Goal: Transaction & Acquisition: Purchase product/service

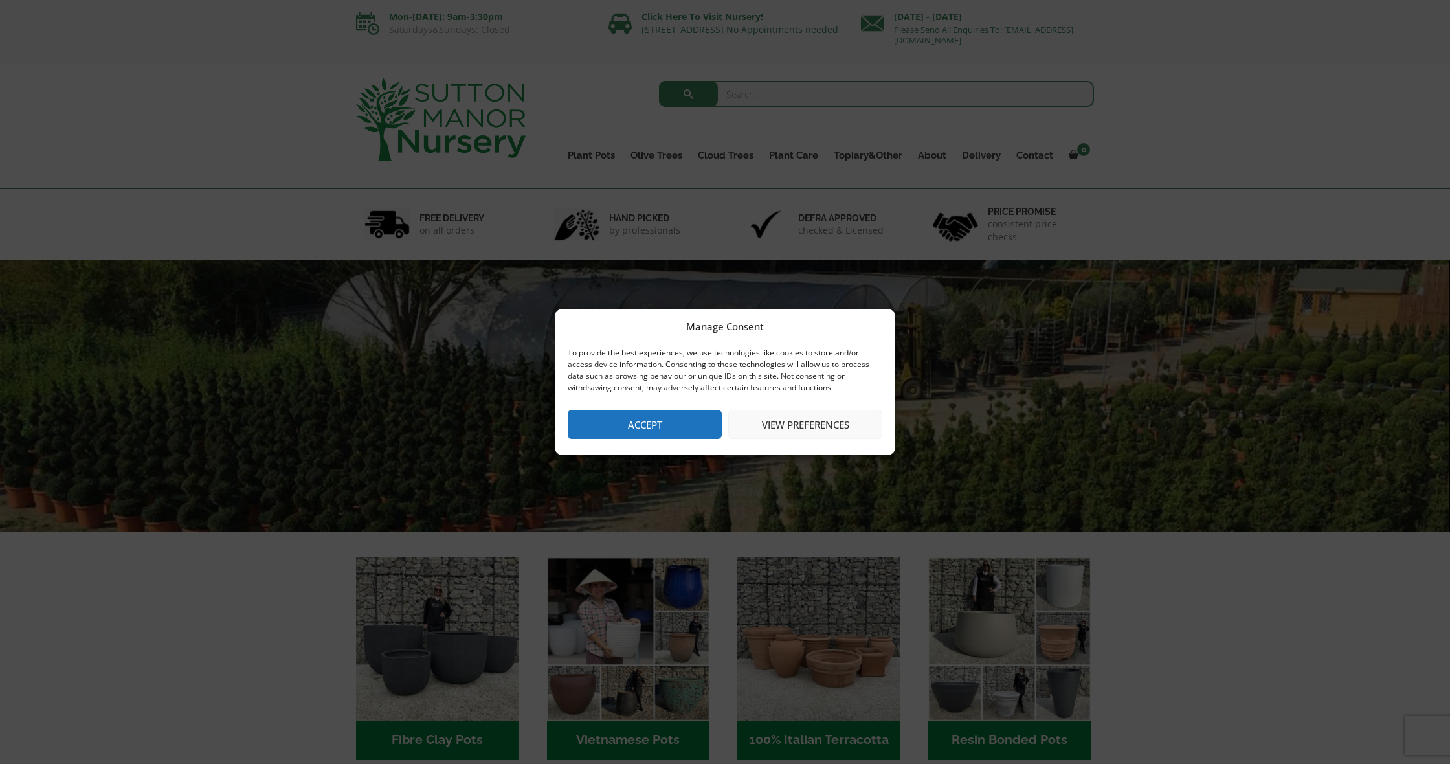
click at [680, 421] on button "Accept" at bounding box center [645, 424] width 154 height 29
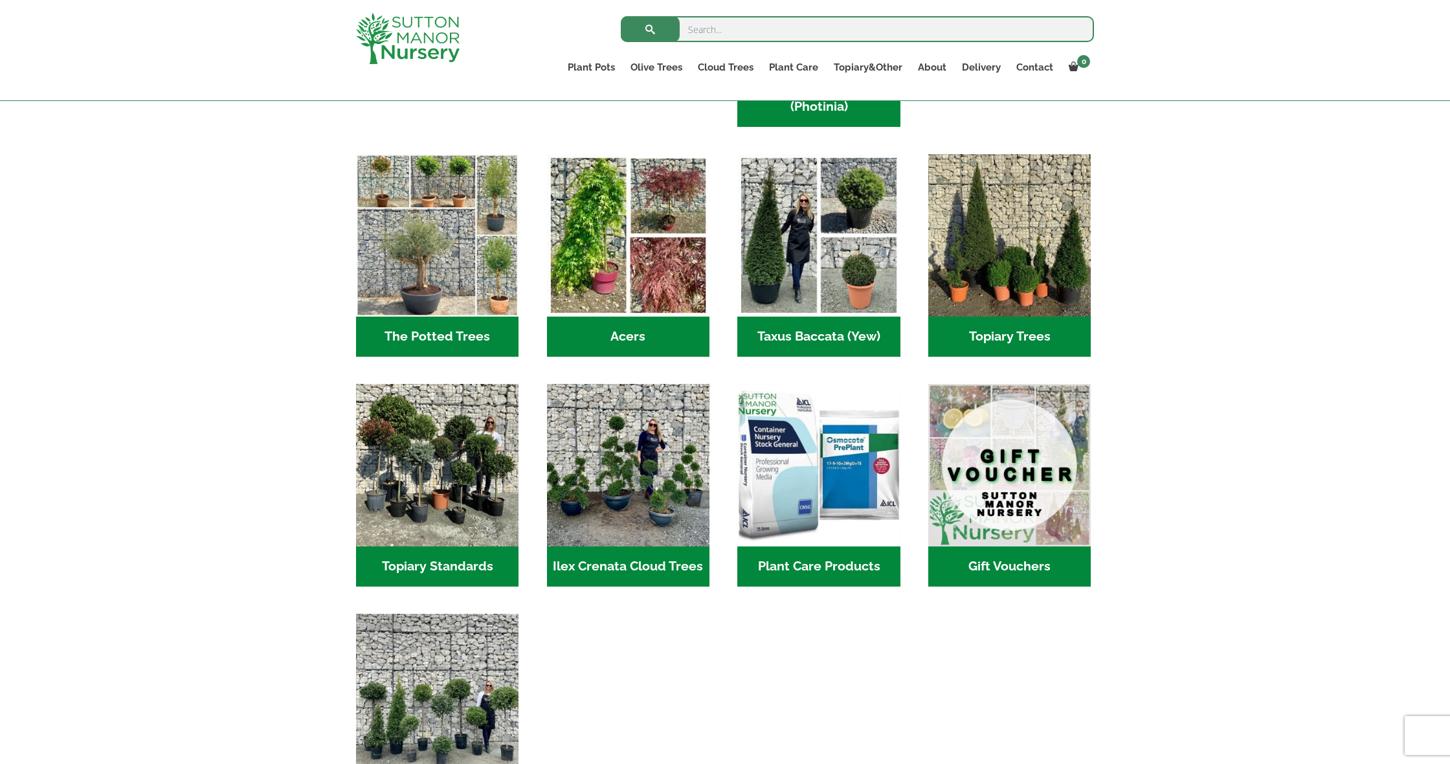
scroll to position [854, 0]
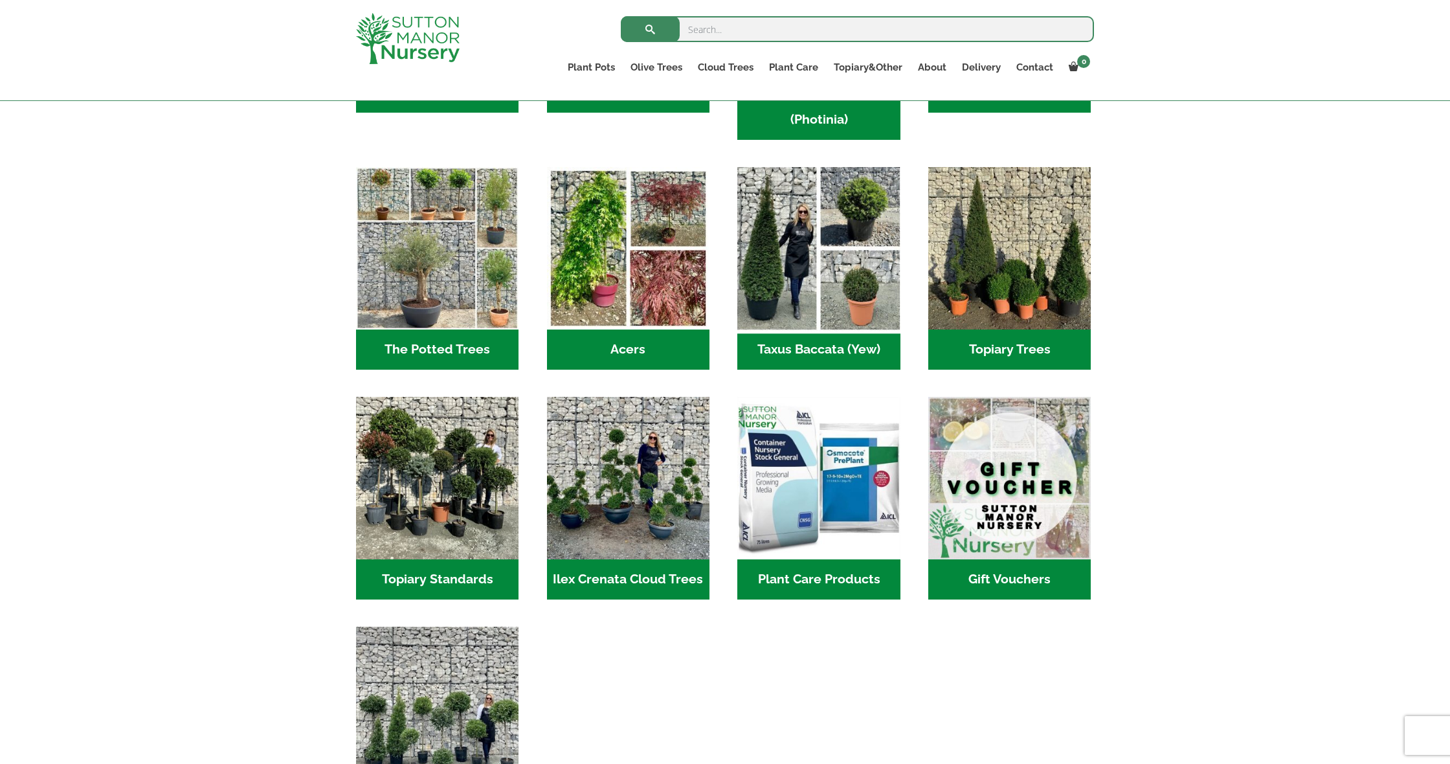
click at [850, 294] on img "Visit product category Taxus Baccata (Yew)" at bounding box center [819, 248] width 171 height 171
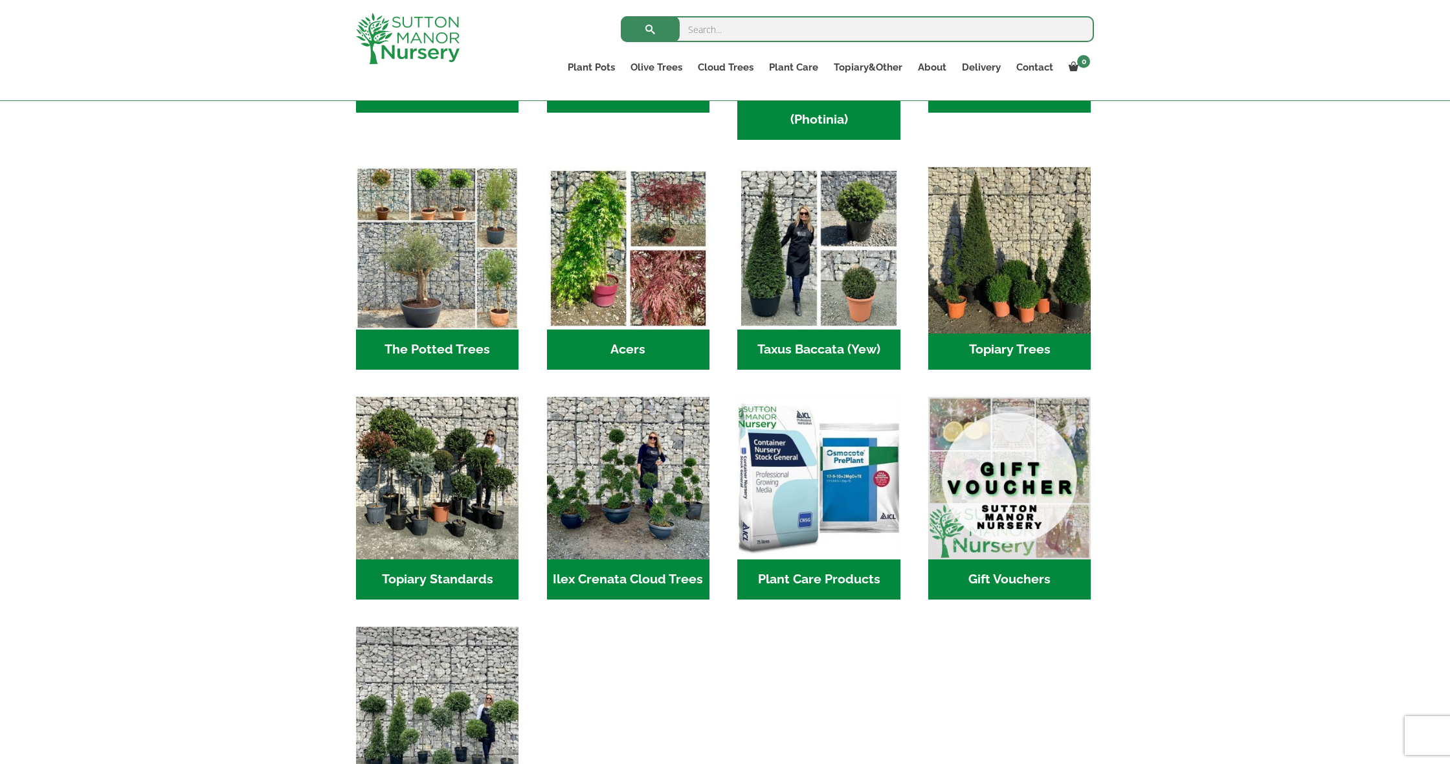
click at [971, 250] on img "Visit product category Topiary Trees" at bounding box center [1010, 248] width 171 height 171
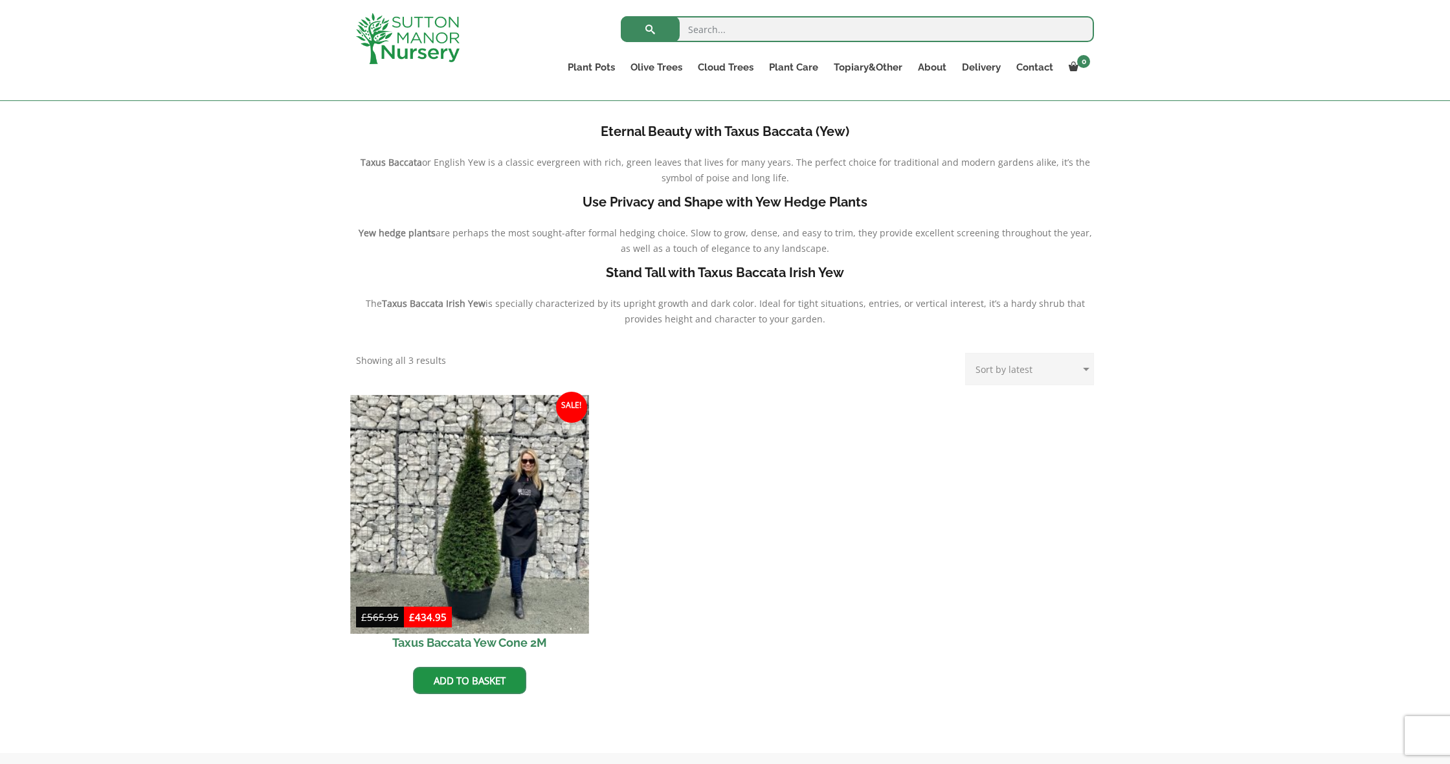
scroll to position [289, 0]
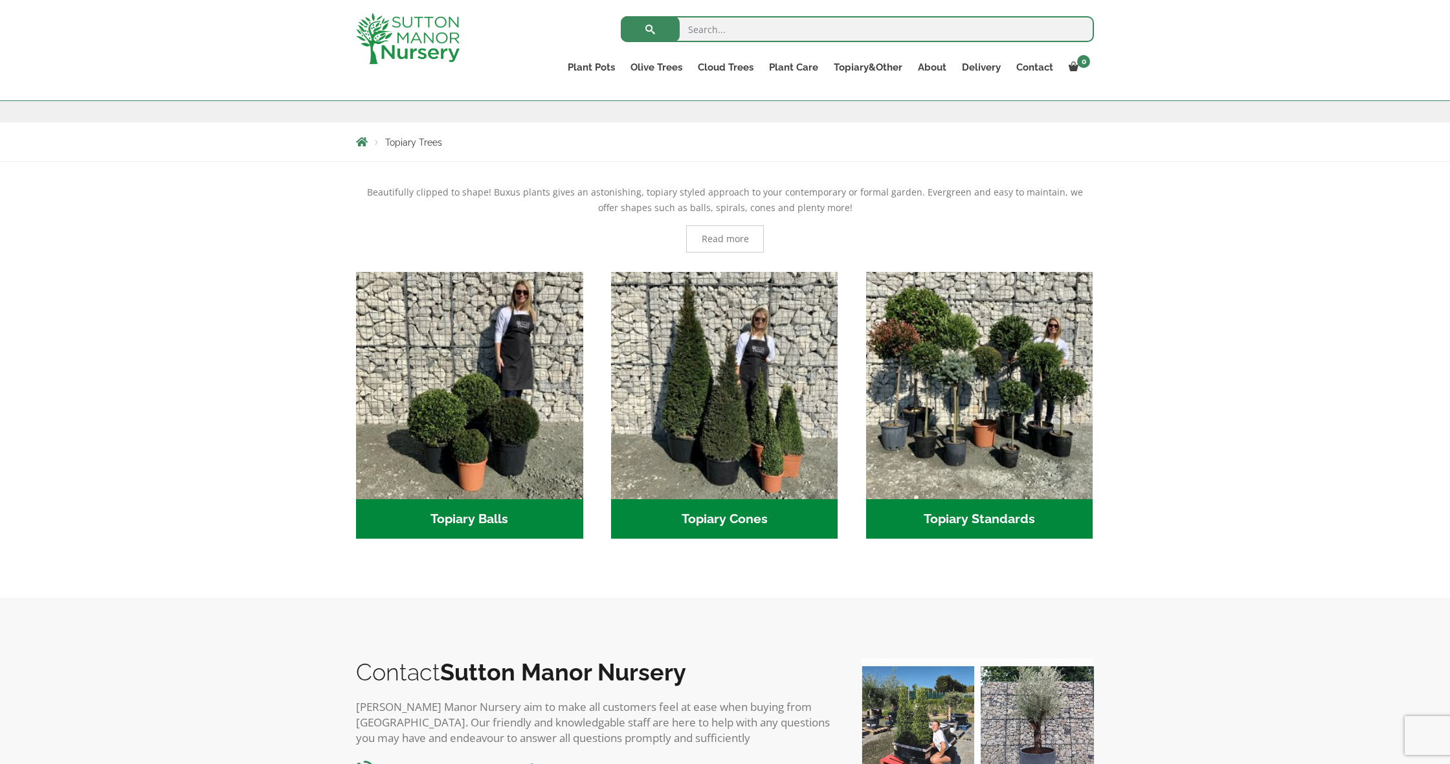
scroll to position [219, 0]
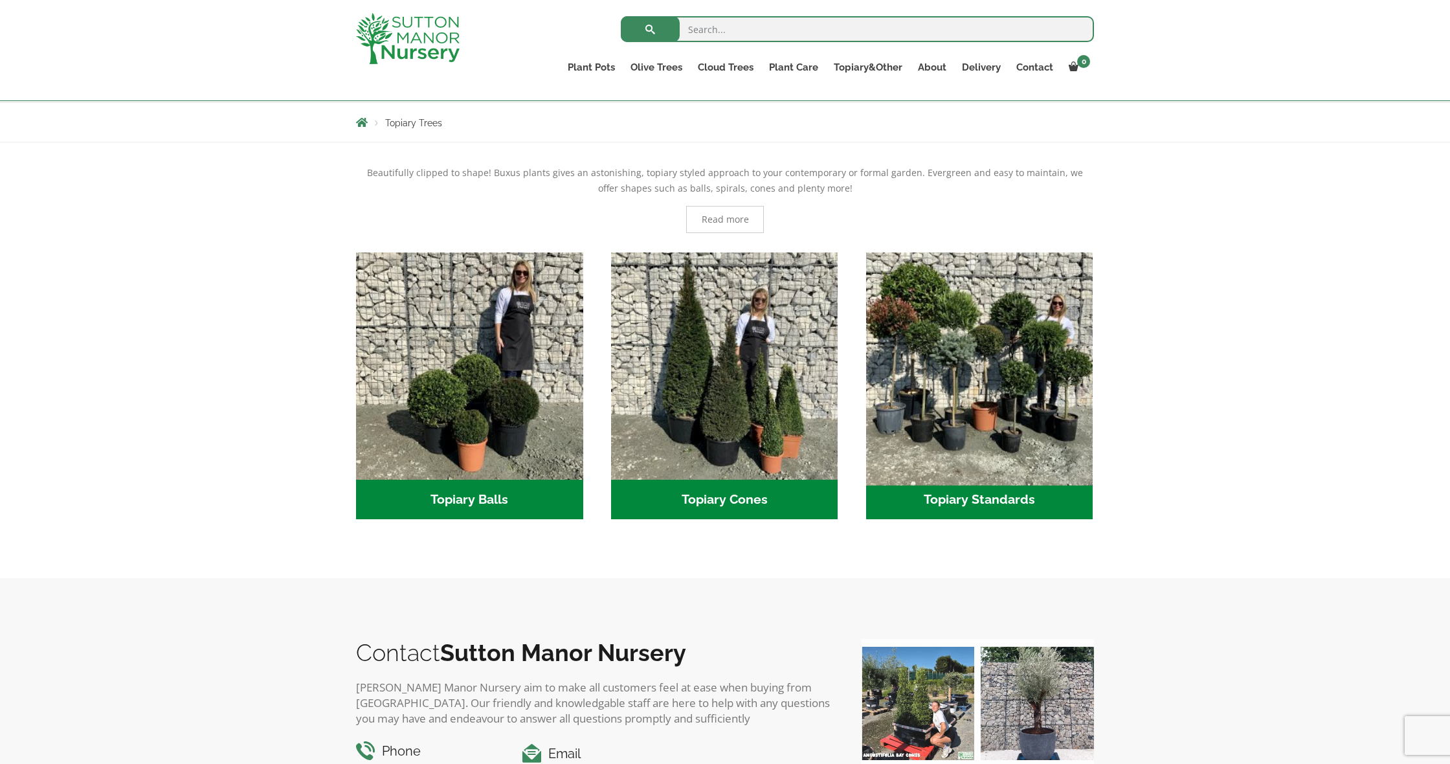
click at [942, 398] on img "Visit product category Topiary Standards" at bounding box center [979, 366] width 238 height 238
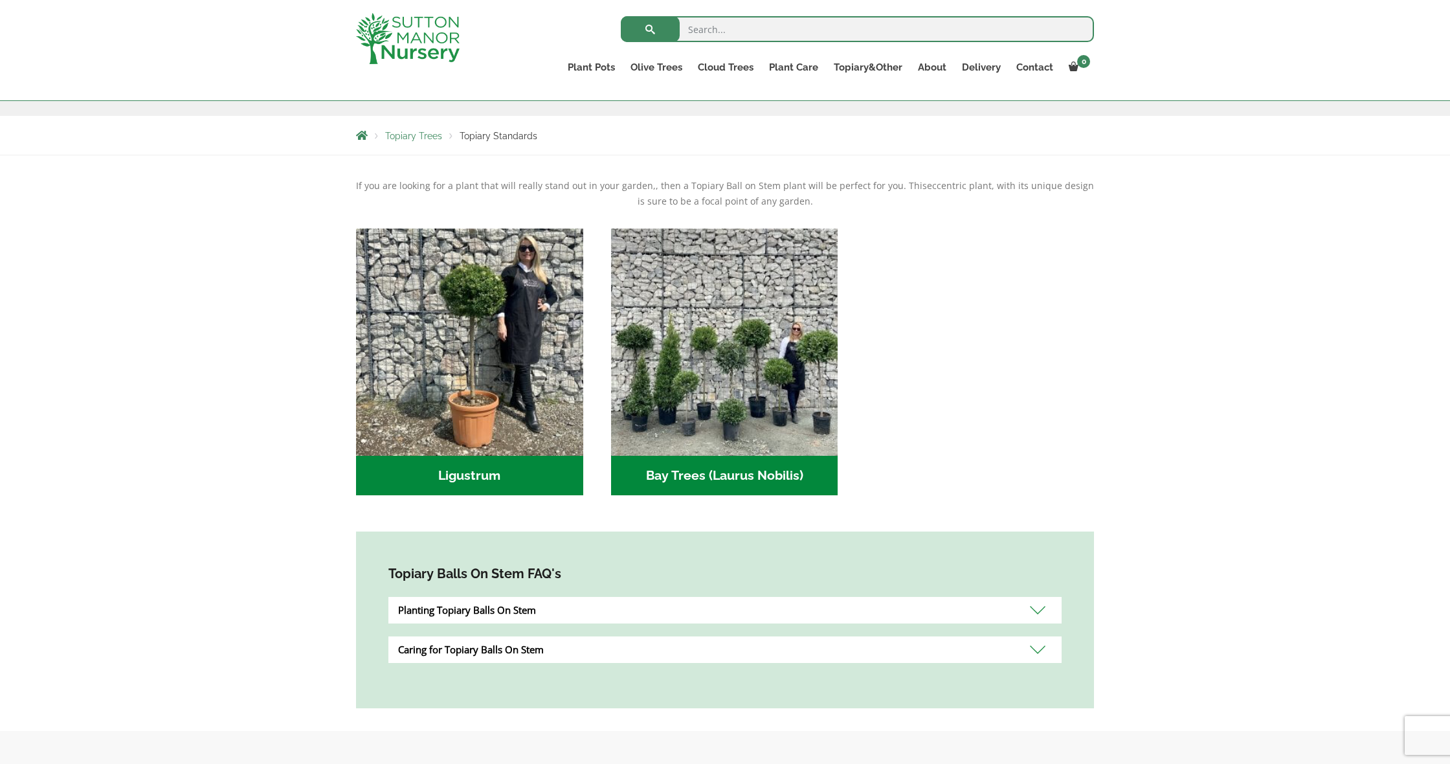
scroll to position [207, 0]
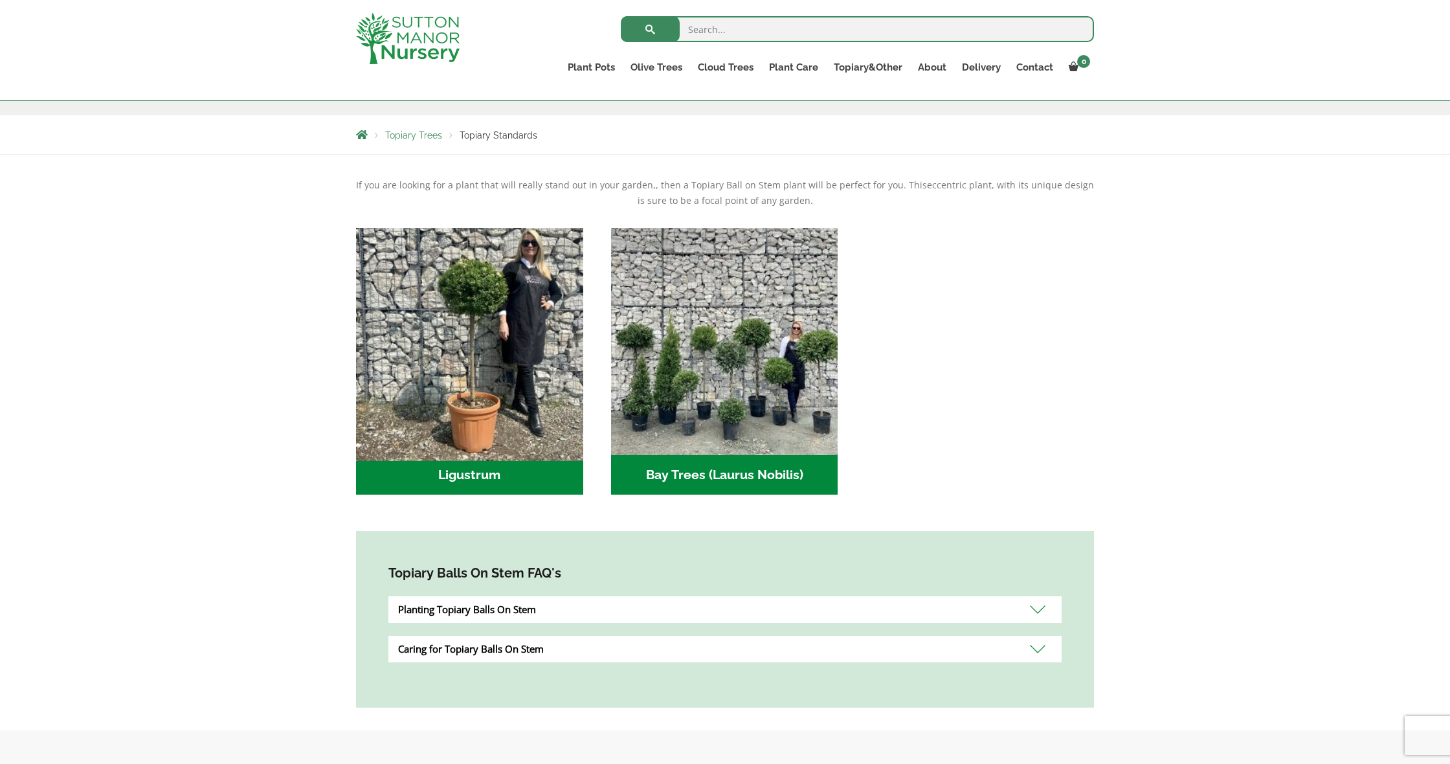
click at [463, 414] on img "Visit product category Ligustrum" at bounding box center [469, 341] width 238 height 238
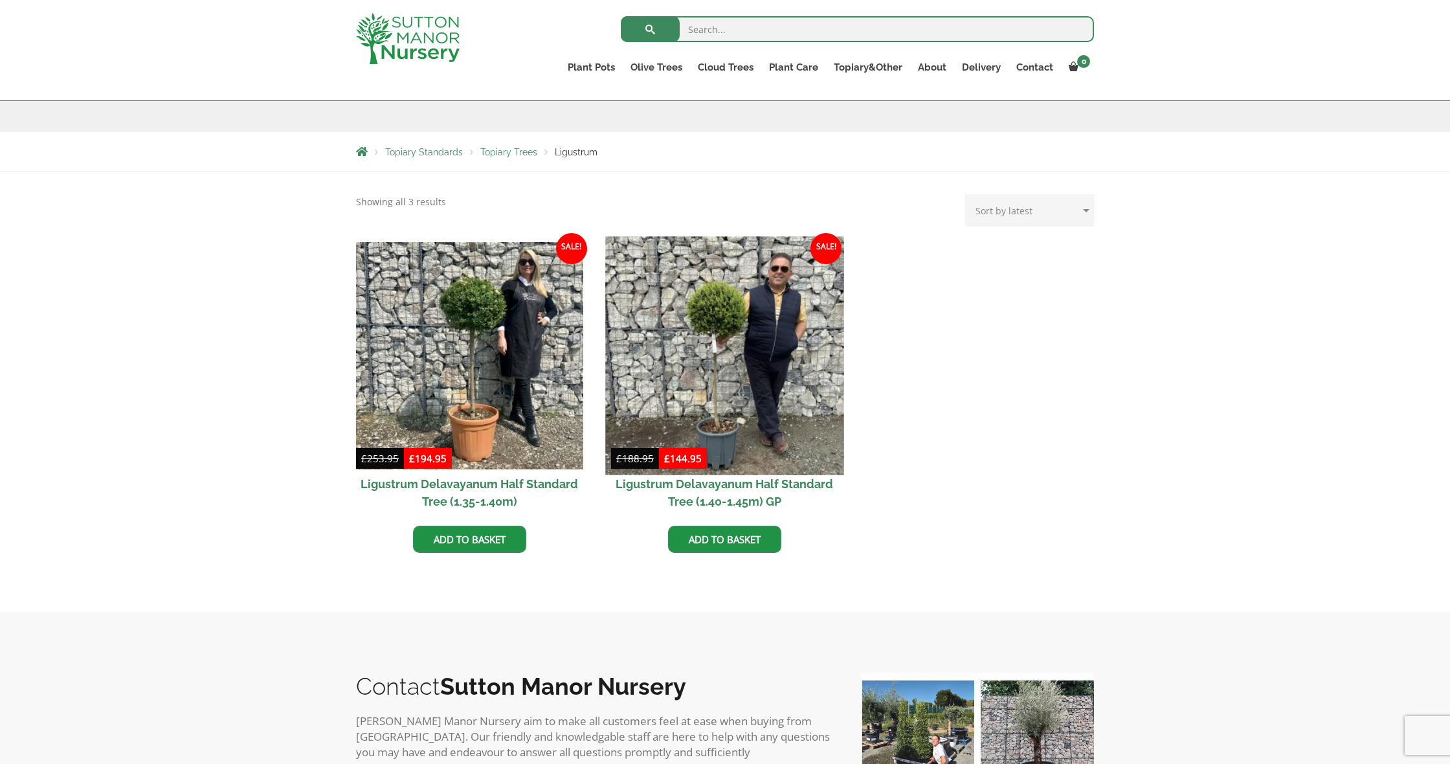
scroll to position [192, 0]
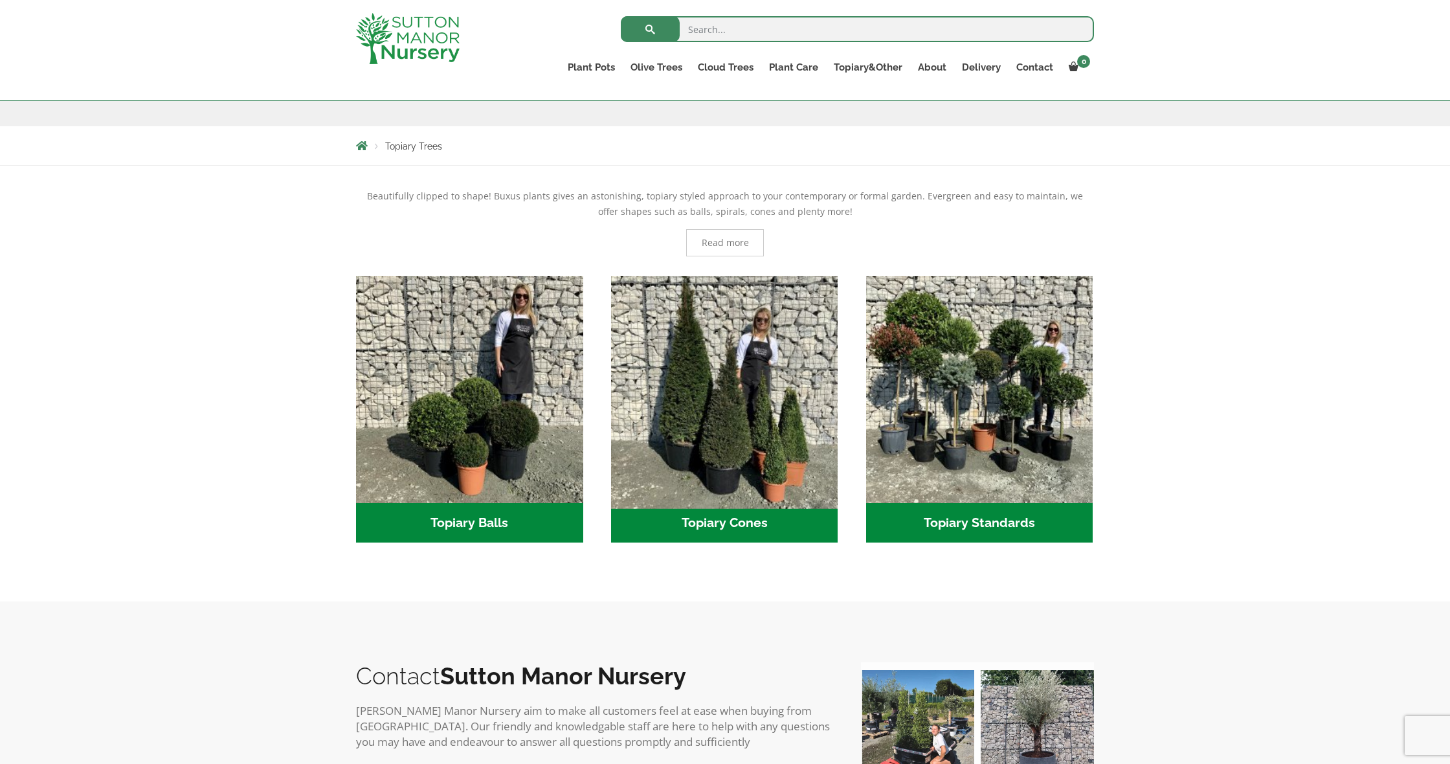
click at [739, 450] on img "Visit product category Topiary Cones" at bounding box center [724, 389] width 238 height 238
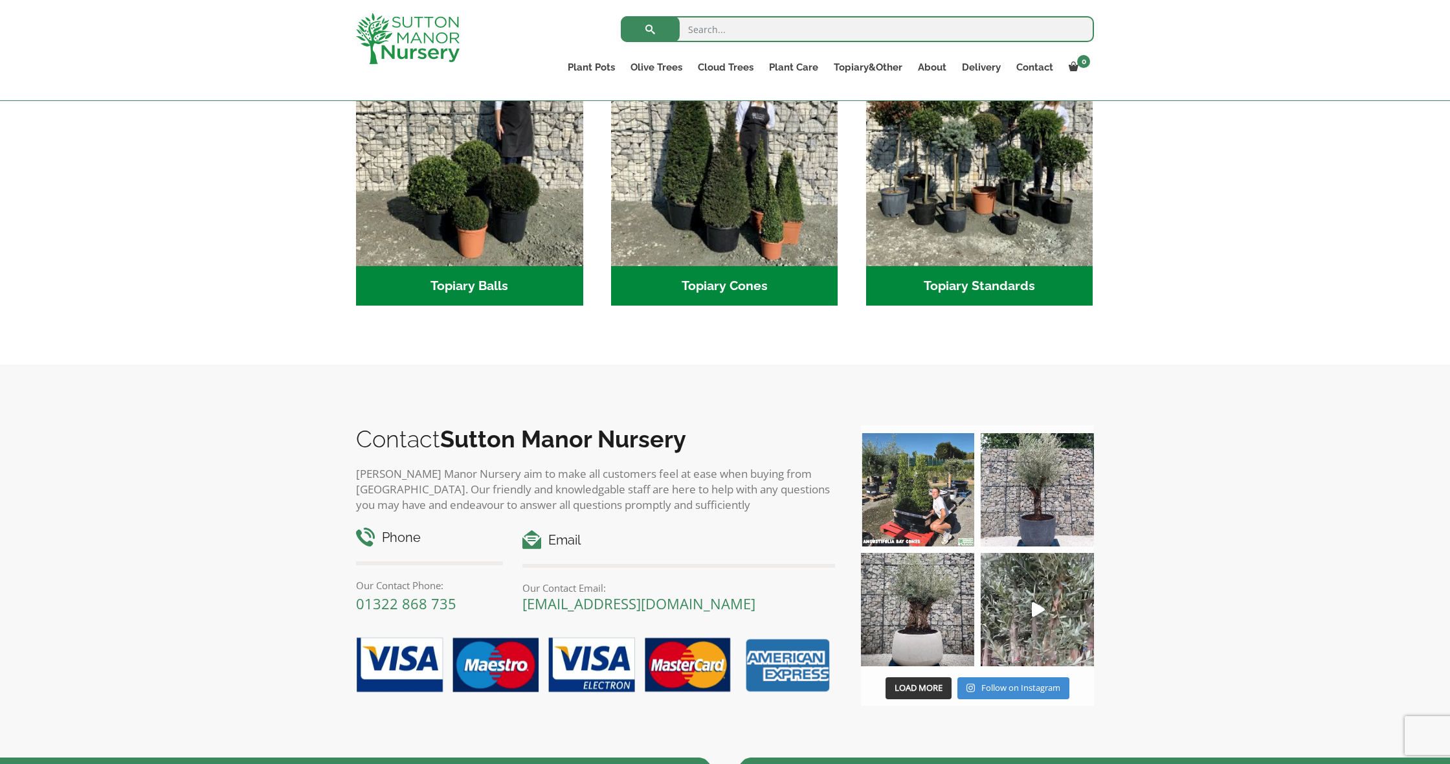
scroll to position [440, 0]
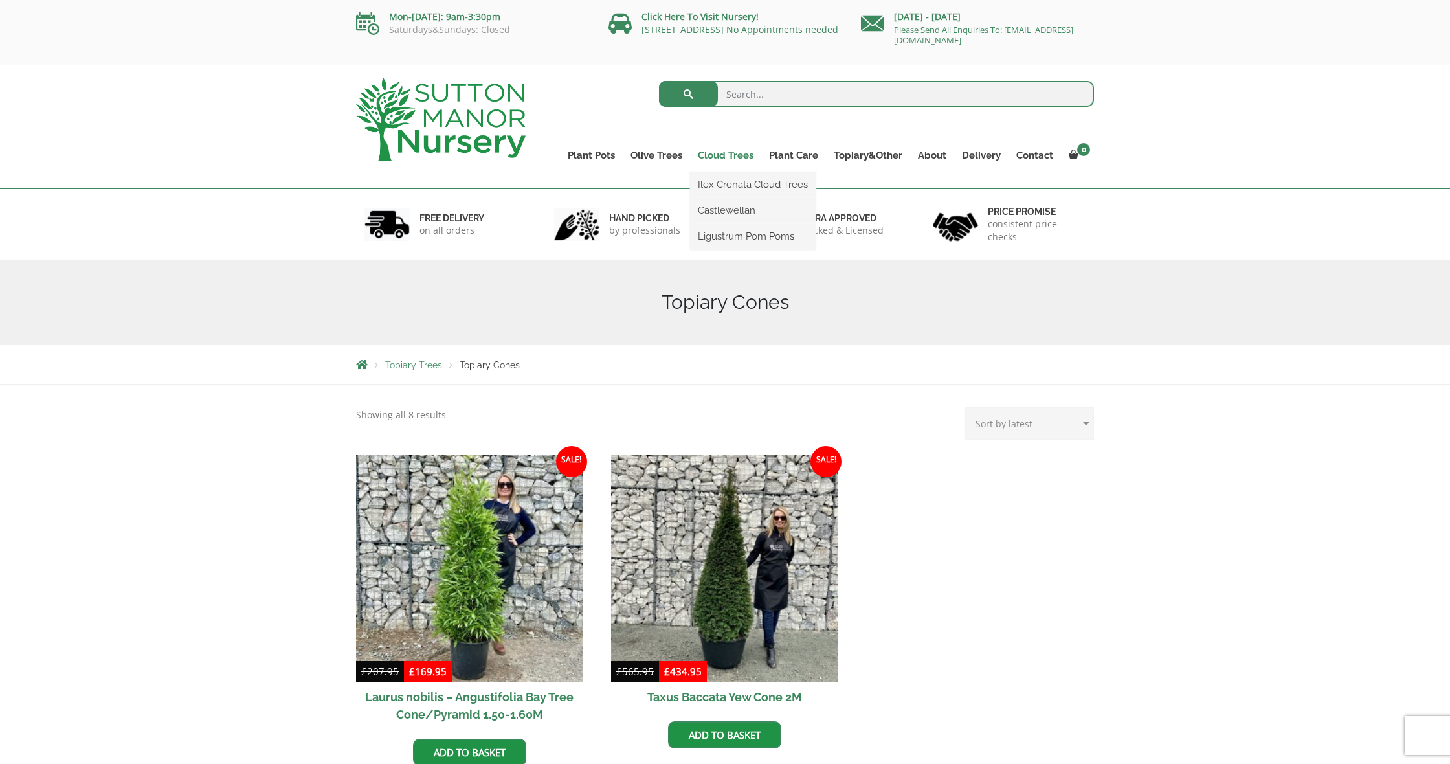
scroll to position [1, 0]
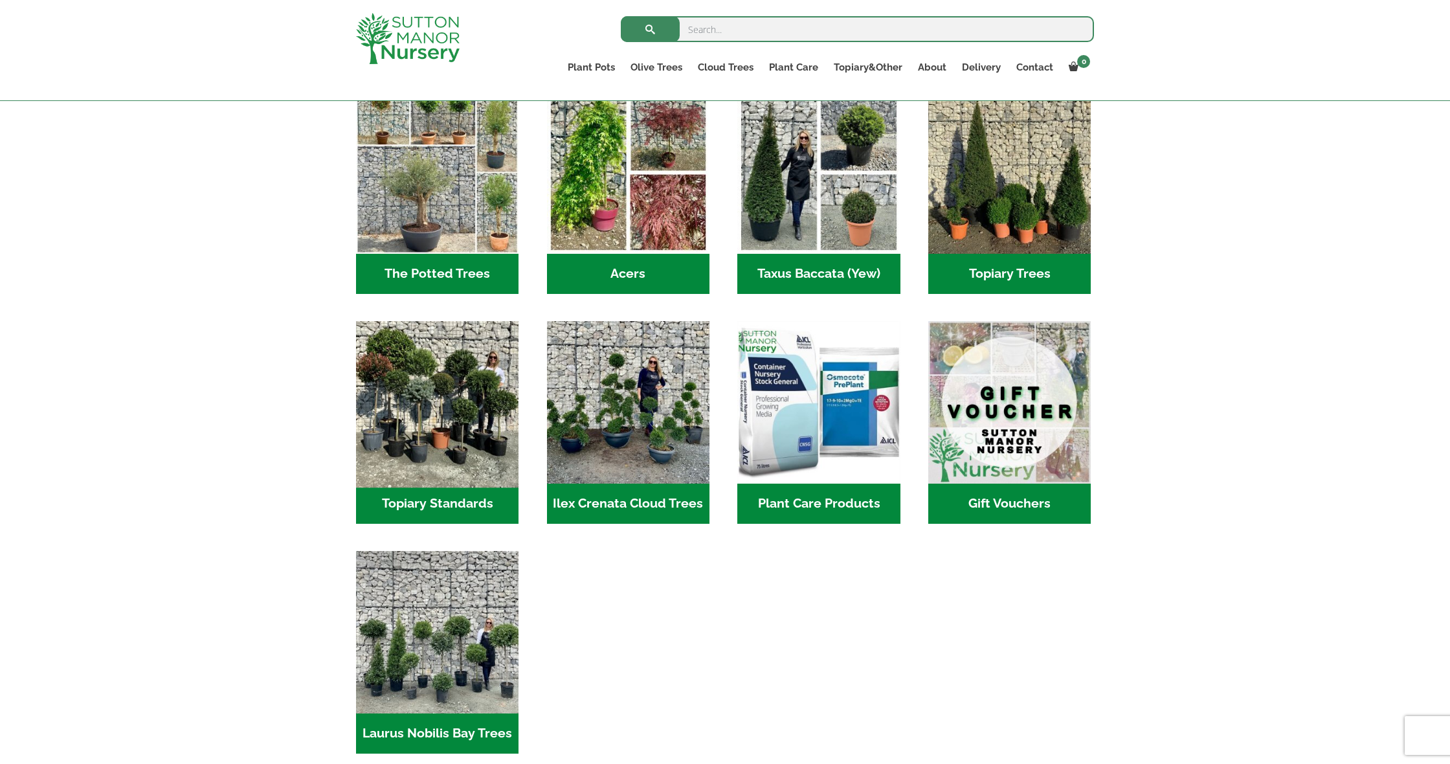
scroll to position [944, 0]
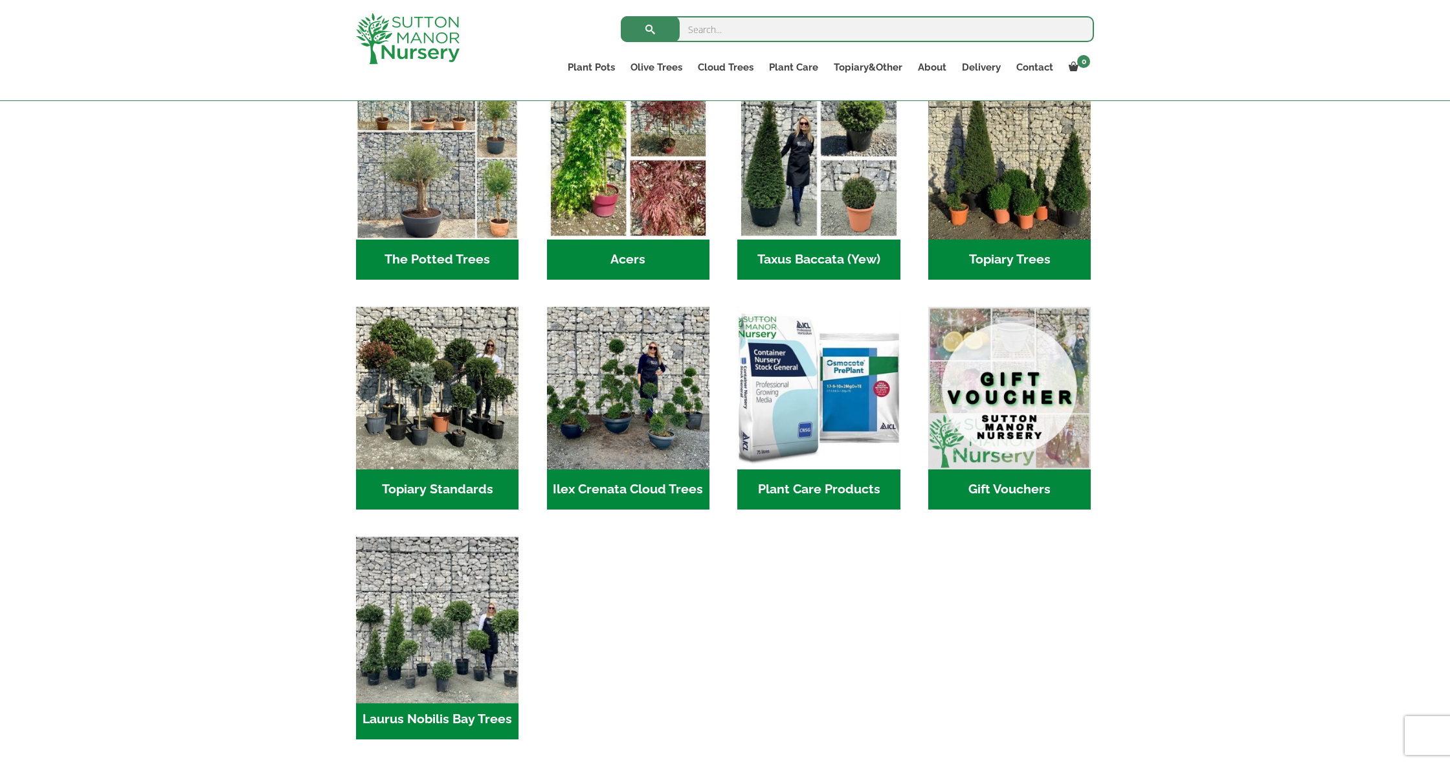
click at [466, 625] on img "Visit product category Laurus Nobilis Bay Trees" at bounding box center [437, 617] width 171 height 171
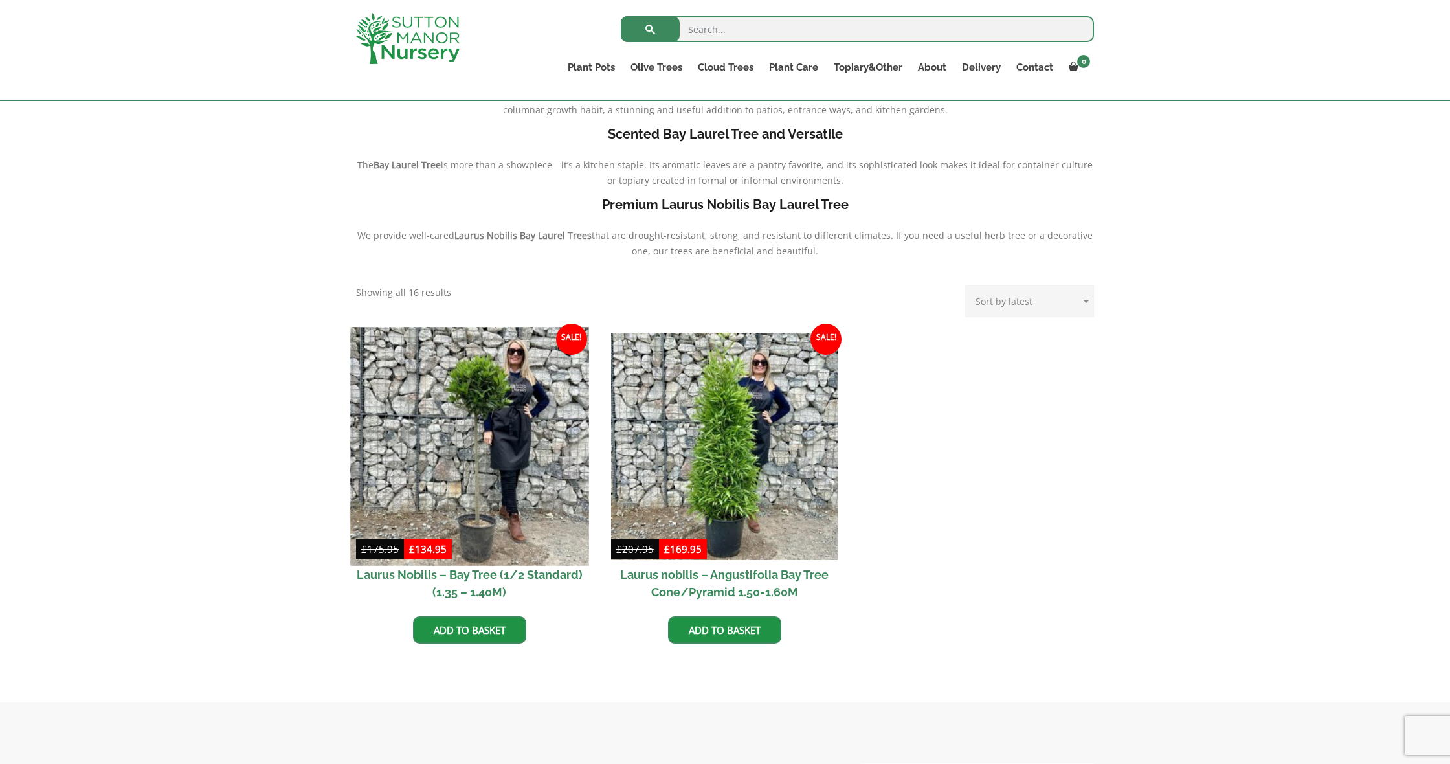
scroll to position [330, 0]
click at [455, 506] on img at bounding box center [469, 446] width 238 height 238
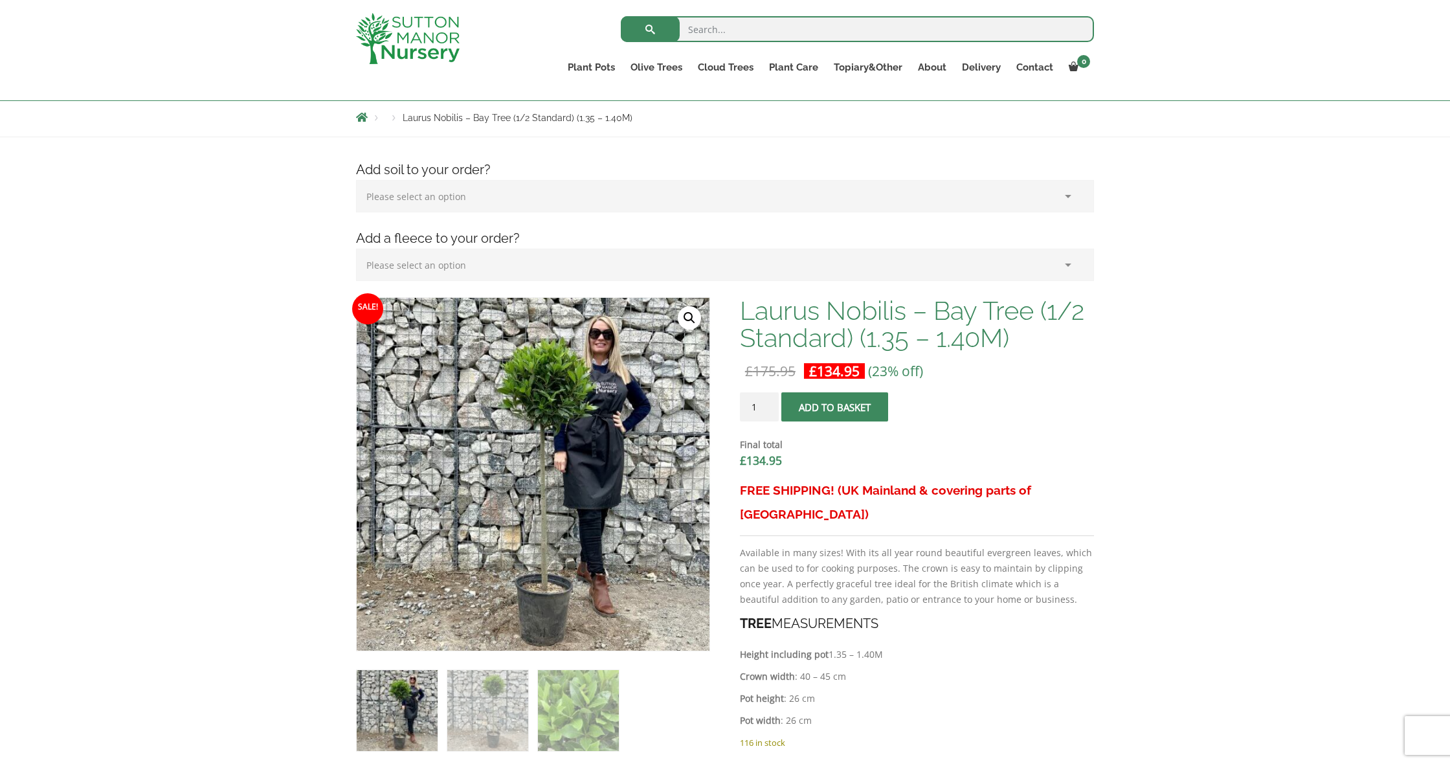
scroll to position [148, 0]
